Goal: Use online tool/utility: Utilize a website feature to perform a specific function

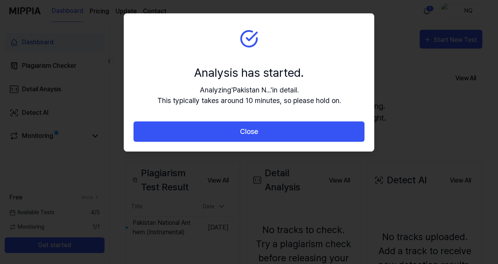
click at [270, 68] on div "Analysis has started." at bounding box center [249, 73] width 184 height 18
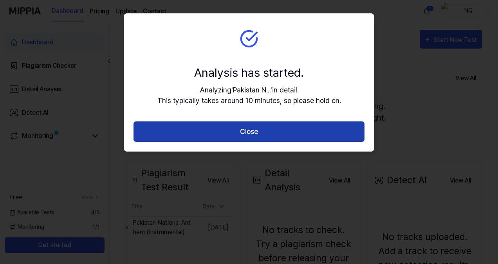
click at [253, 129] on button "Close" at bounding box center [249, 131] width 231 height 21
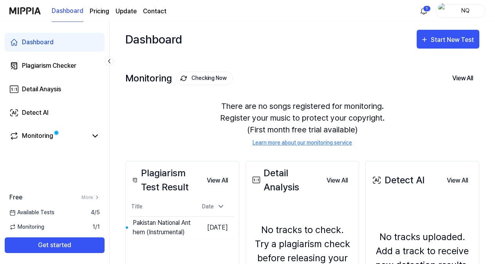
scroll to position [55, 0]
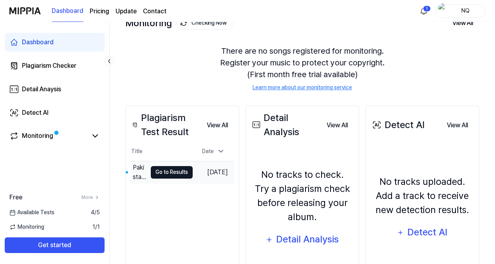
click at [164, 173] on button "Go to Results" at bounding box center [172, 172] width 42 height 13
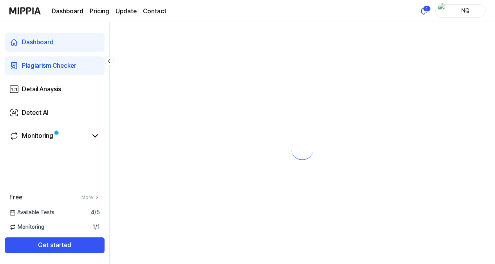
scroll to position [0, 0]
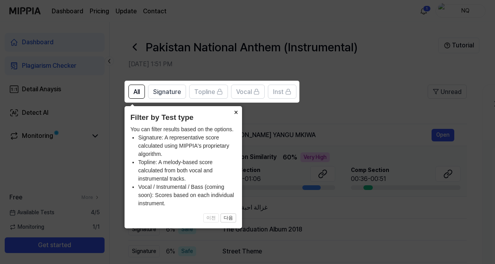
click at [234, 111] on button "×" at bounding box center [235, 111] width 13 height 11
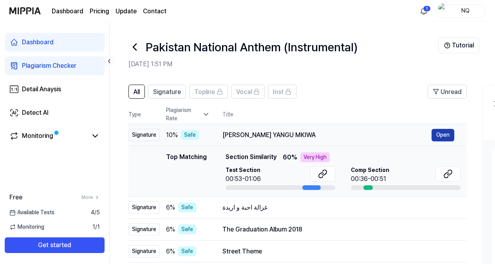
click at [440, 134] on button "Open" at bounding box center [443, 135] width 23 height 13
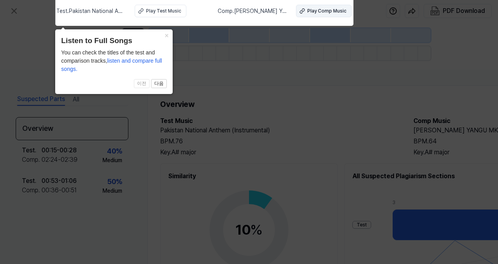
click at [331, 10] on div "Play Comp Music" at bounding box center [326, 10] width 39 height 7
click at [166, 36] on button "×" at bounding box center [166, 34] width 13 height 11
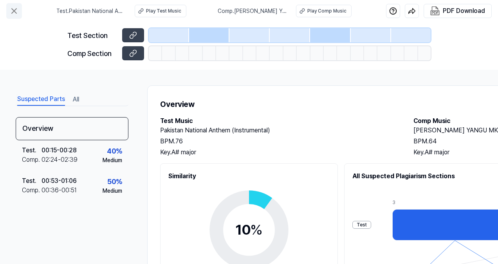
click at [15, 9] on icon at bounding box center [13, 10] width 9 height 9
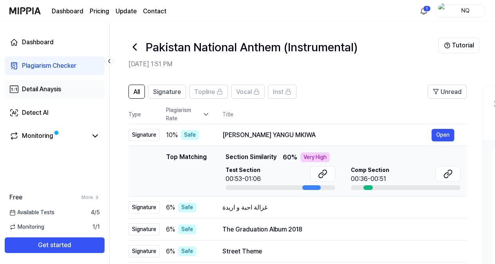
click at [60, 88] on div "Detail Anaysis" at bounding box center [41, 89] width 39 height 9
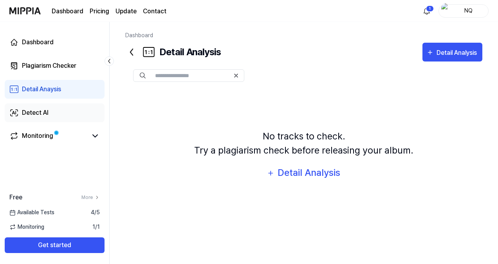
click at [48, 119] on link "Detect AI" at bounding box center [55, 112] width 100 height 19
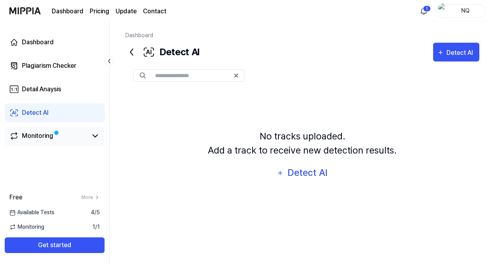
click at [45, 135] on div "Monitoring" at bounding box center [37, 135] width 31 height 9
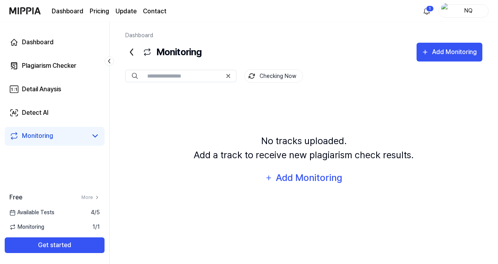
click at [70, 13] on link "Dashboard" at bounding box center [68, 11] width 32 height 9
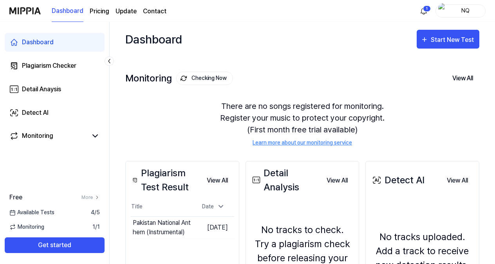
click at [32, 9] on img at bounding box center [24, 11] width 31 height 22
click at [439, 38] on div "Start New Test" at bounding box center [453, 40] width 45 height 10
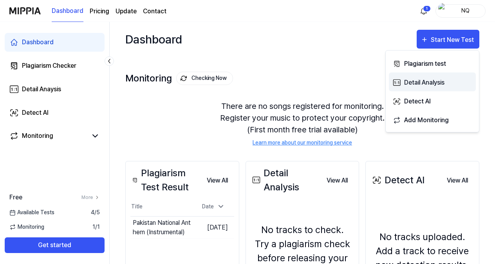
click at [432, 79] on div "Detail Analysis" at bounding box center [438, 83] width 68 height 10
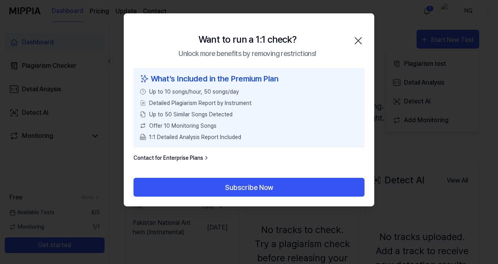
click at [357, 38] on icon "button" at bounding box center [358, 40] width 13 height 13
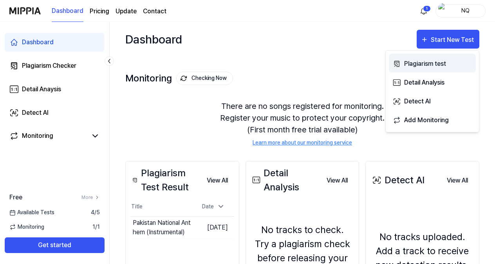
click at [435, 64] on div "Plagiarism test" at bounding box center [438, 64] width 68 height 10
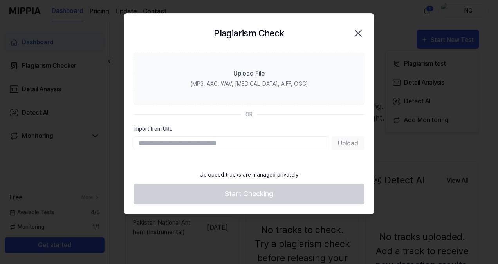
click at [356, 32] on icon "button" at bounding box center [358, 33] width 13 height 13
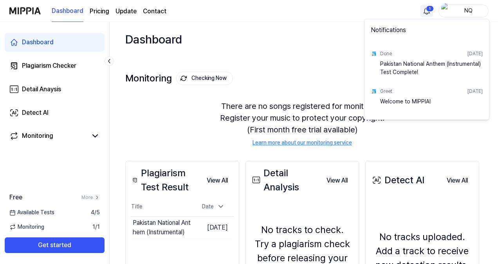
click at [430, 8] on html "Dashboard Pricing Update Contact 1 NQ Dashboard Plagiarism Checker Detail Anays…" at bounding box center [249, 132] width 498 height 264
